Goal: Find specific page/section: Find specific page/section

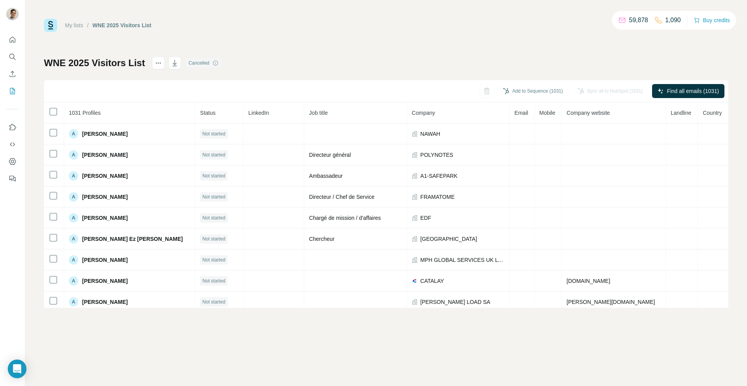
click at [40, 0] on div "My lists / WNE 2025 Visitors List 59,878 1,090 Buy credits WNE 2025 Visitors Li…" at bounding box center [386, 193] width 722 height 386
click at [95, 58] on h1 "WNE 2025 Visitors List" at bounding box center [94, 63] width 101 height 12
click at [219, 62] on icon at bounding box center [216, 63] width 6 height 6
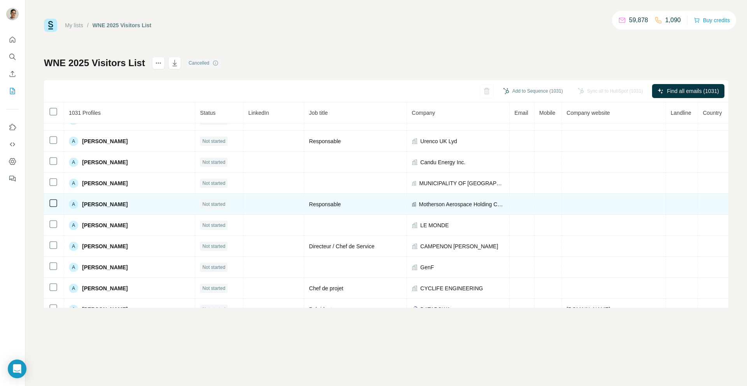
scroll to position [236, 0]
